Goal: Task Accomplishment & Management: Use online tool/utility

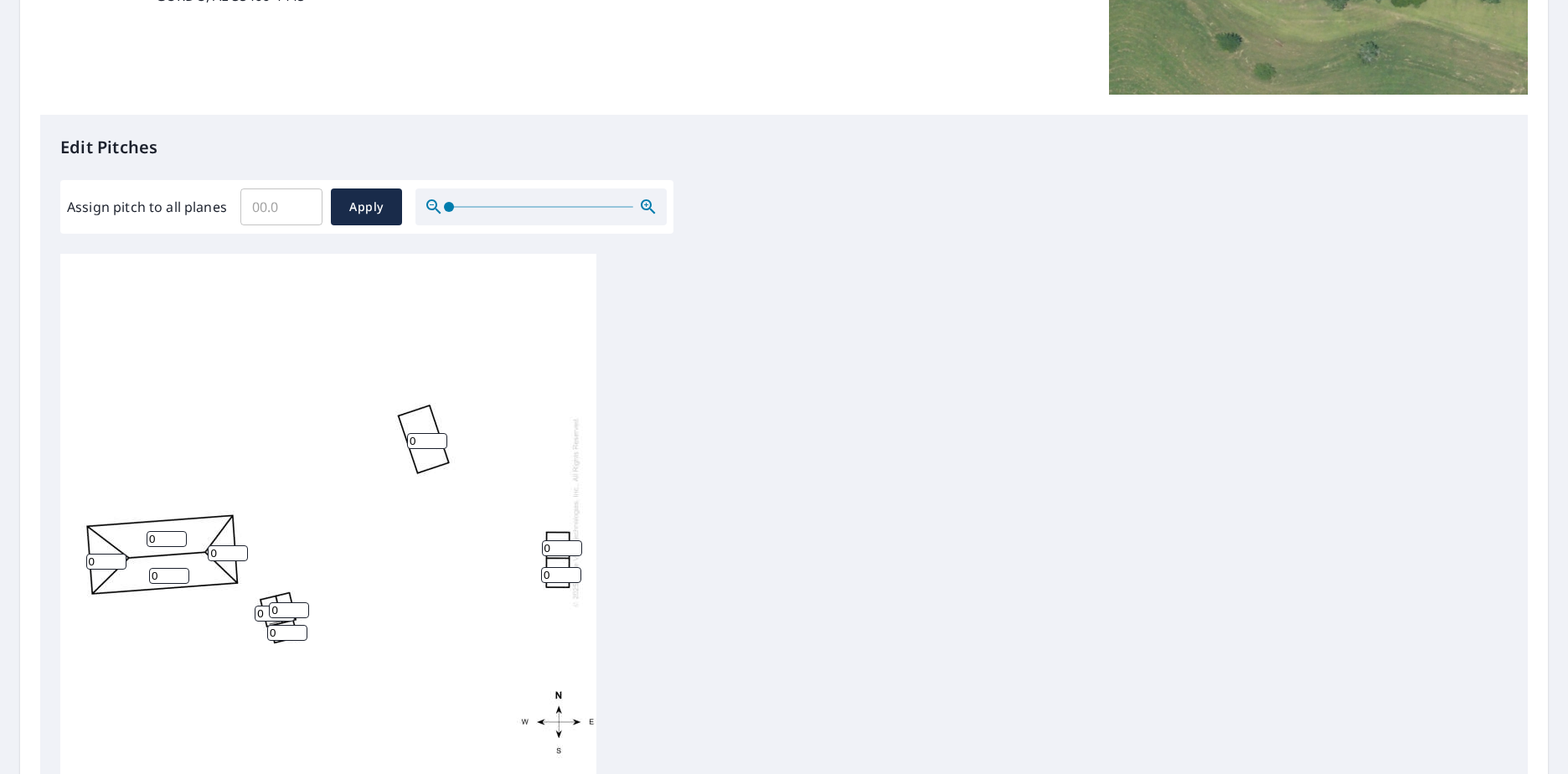
scroll to position [17, 0]
click at [159, 531] on input "0" at bounding box center [167, 539] width 40 height 16
type input "4"
click at [226, 546] on input "0" at bounding box center [228, 553] width 40 height 16
type input "4"
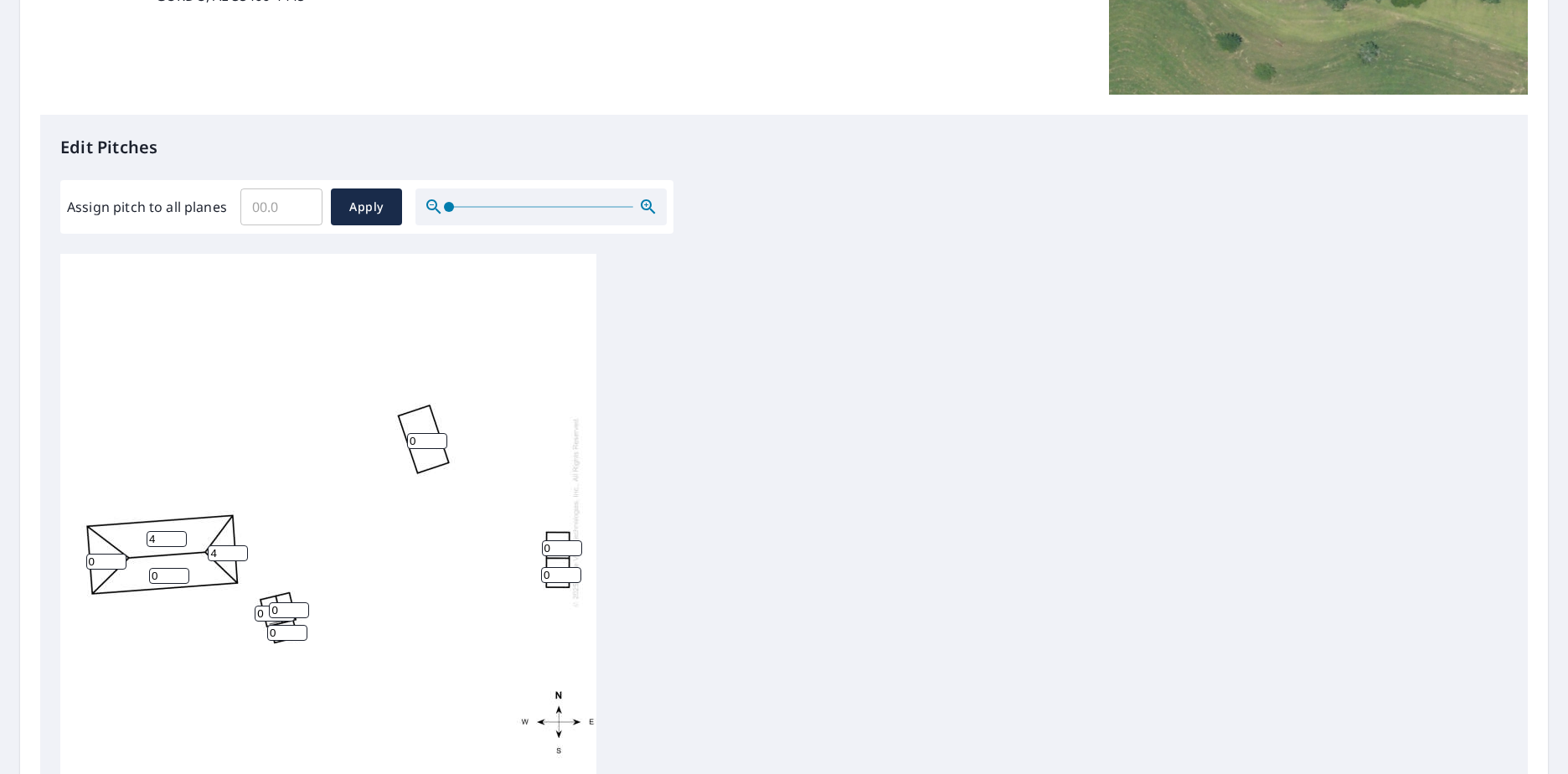
click at [169, 568] on input "0" at bounding box center [170, 575] width 40 height 16
type input "4"
click at [101, 554] on input "0" at bounding box center [107, 562] width 40 height 16
type input "4"
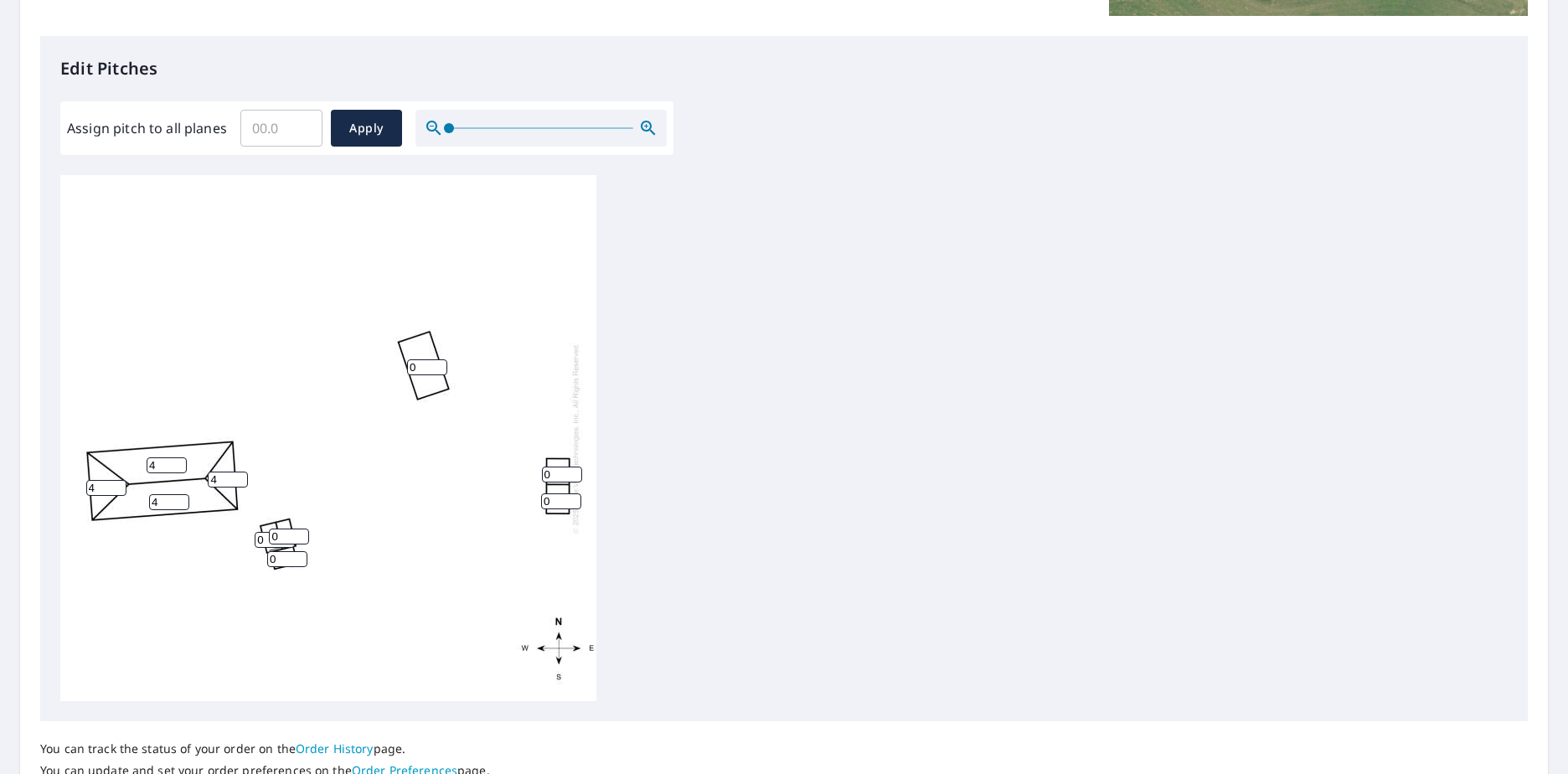
scroll to position [419, 0]
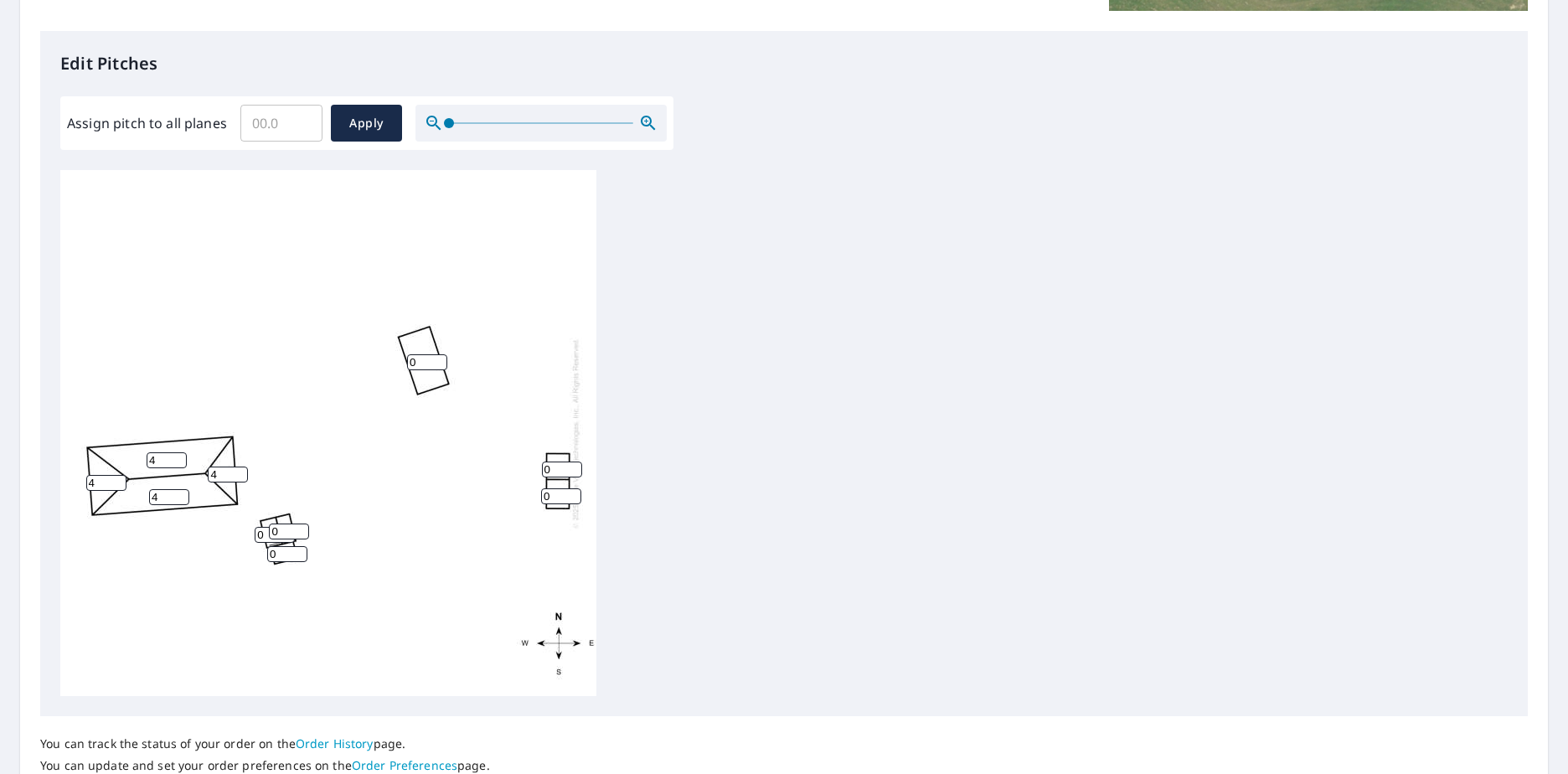
click at [562, 468] on input "0" at bounding box center [562, 469] width 40 height 16
type input "1"
click at [554, 494] on input "0" at bounding box center [562, 496] width 40 height 16
type input "1"
click at [497, 558] on div "4 4 0 4 4 1 1 0 0 0" at bounding box center [329, 433] width 536 height 526
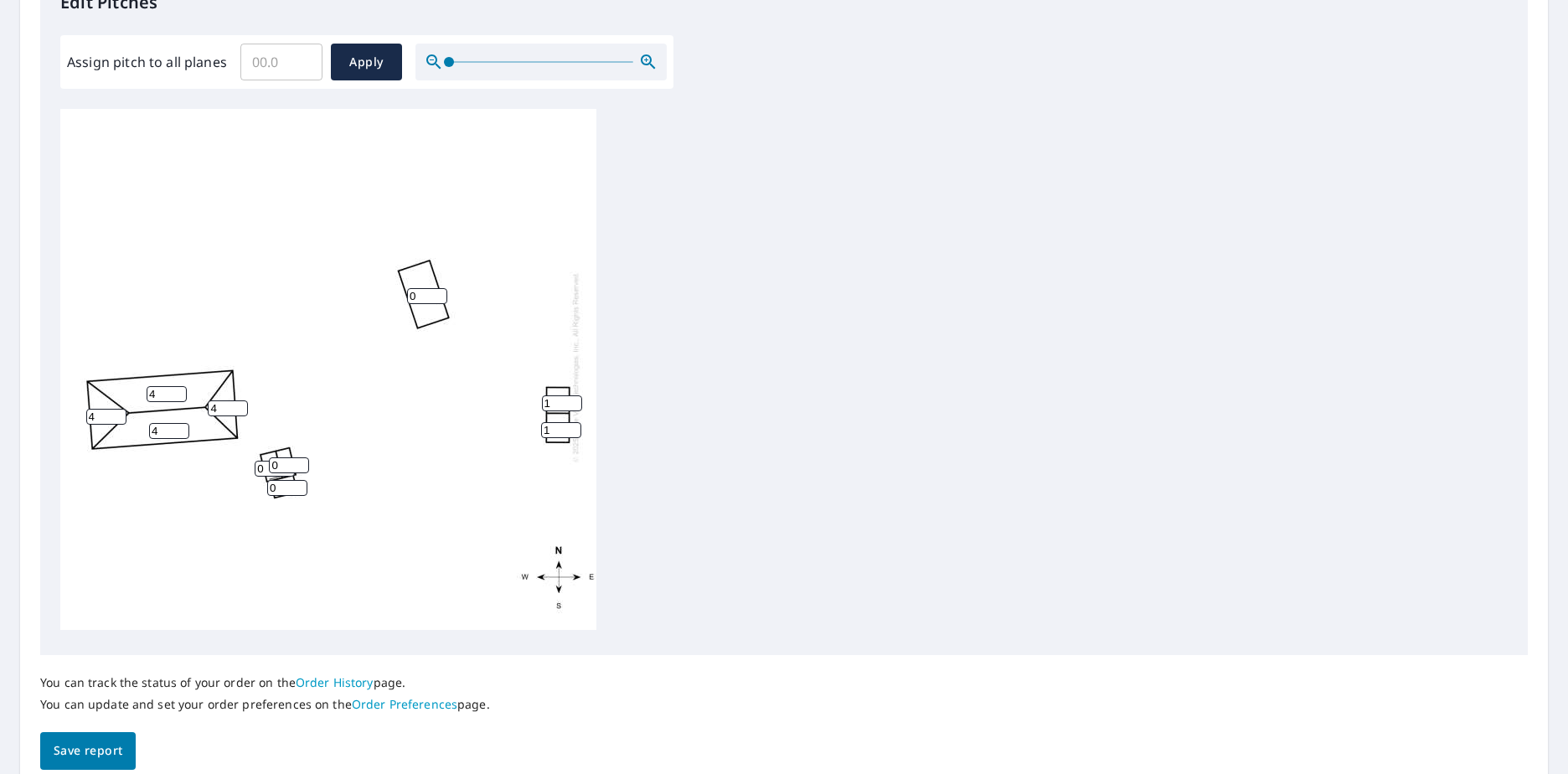
scroll to position [552, 0]
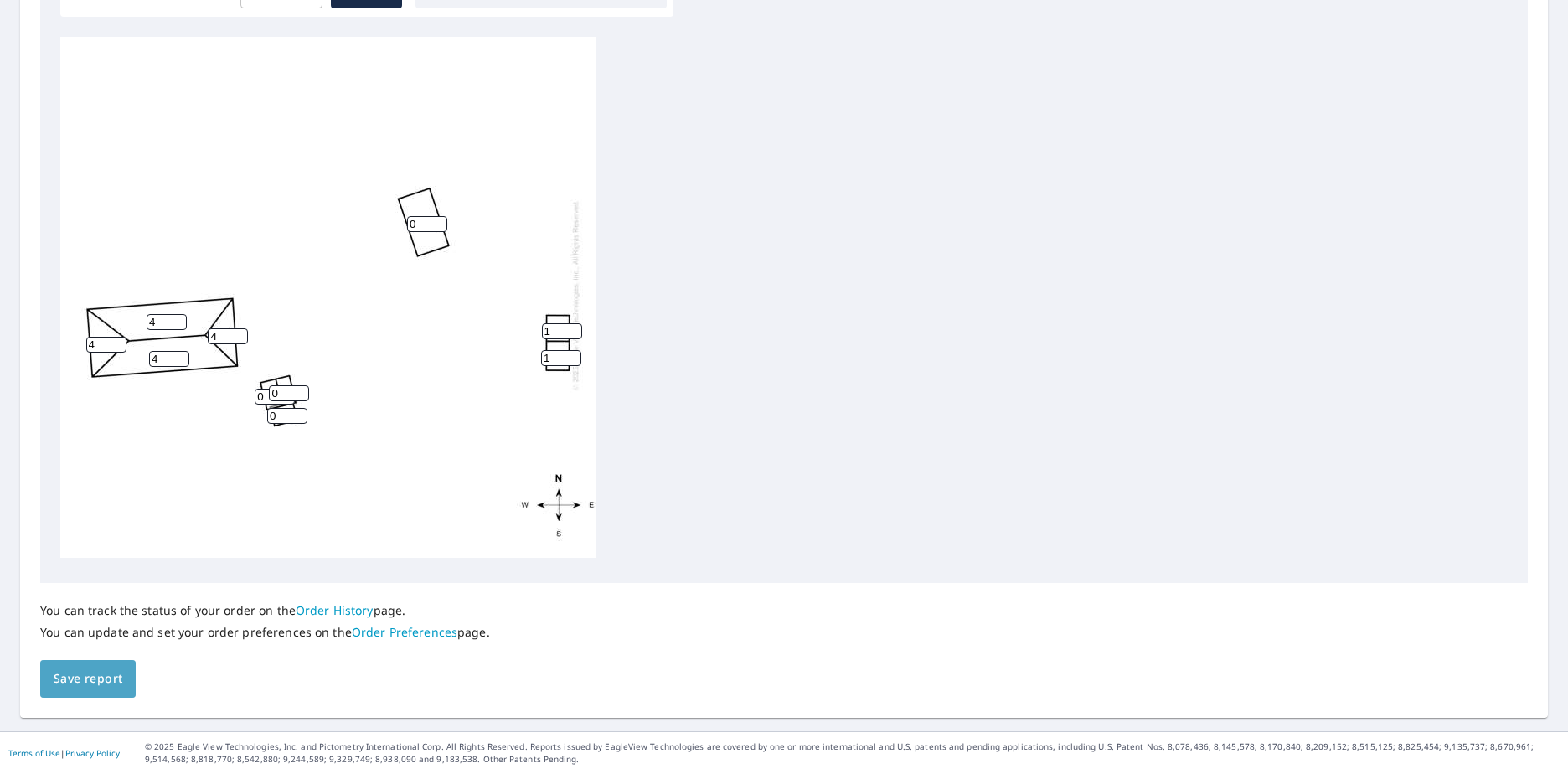
click at [108, 671] on span "Save report" at bounding box center [88, 680] width 68 height 21
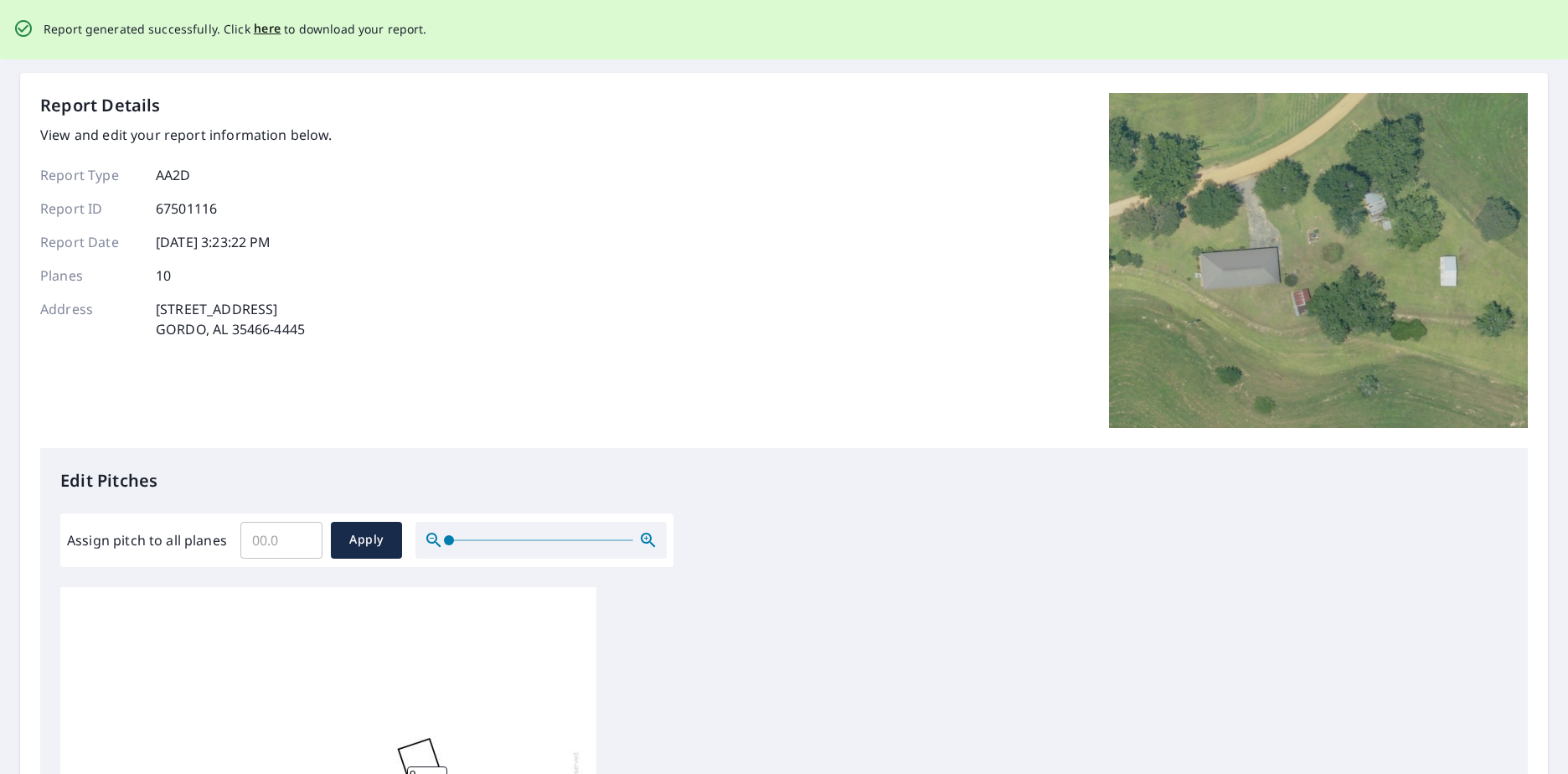
scroll to position [0, 0]
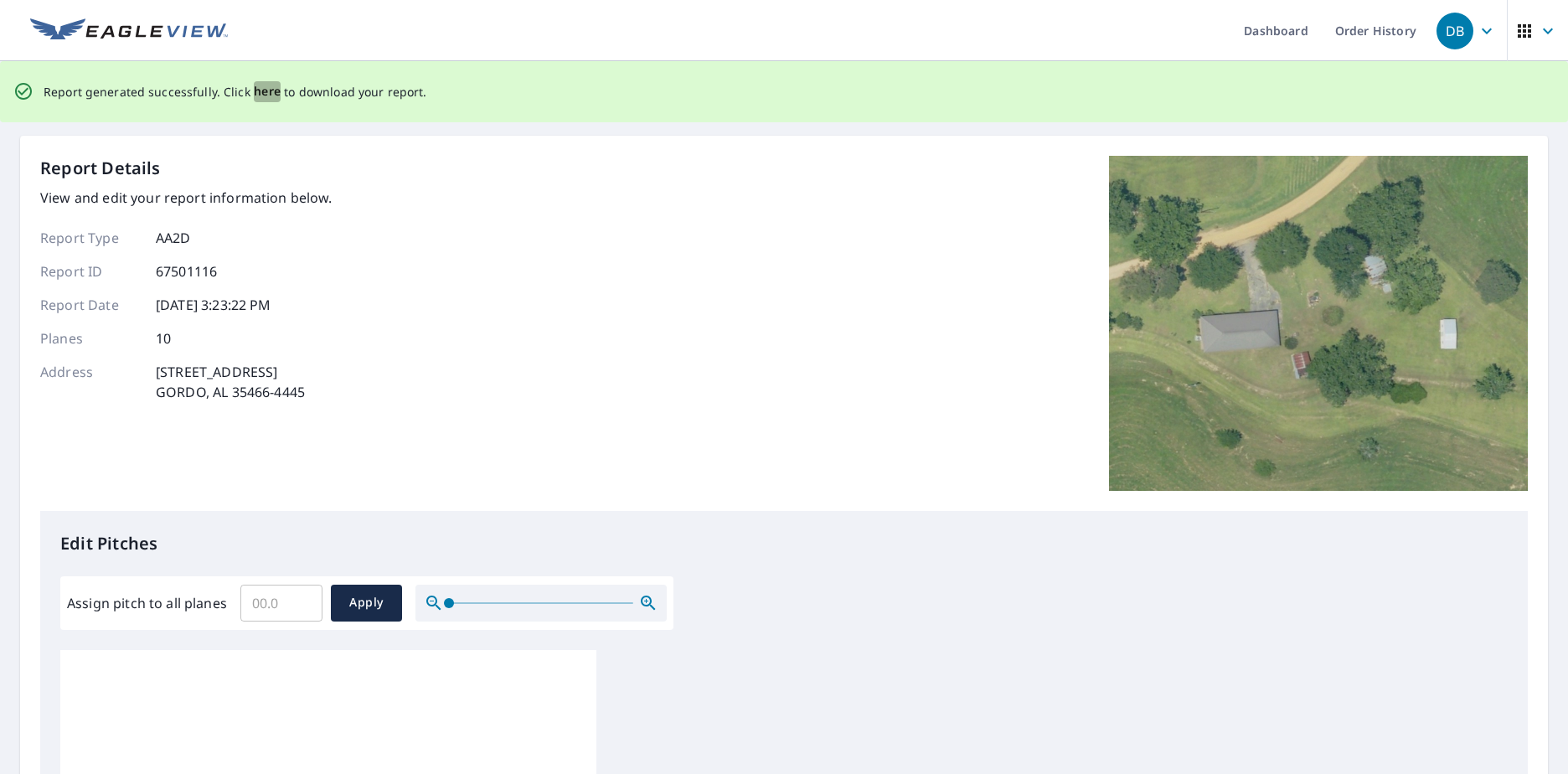
click at [262, 93] on span "here" at bounding box center [267, 92] width 28 height 21
